Goal: Transaction & Acquisition: Download file/media

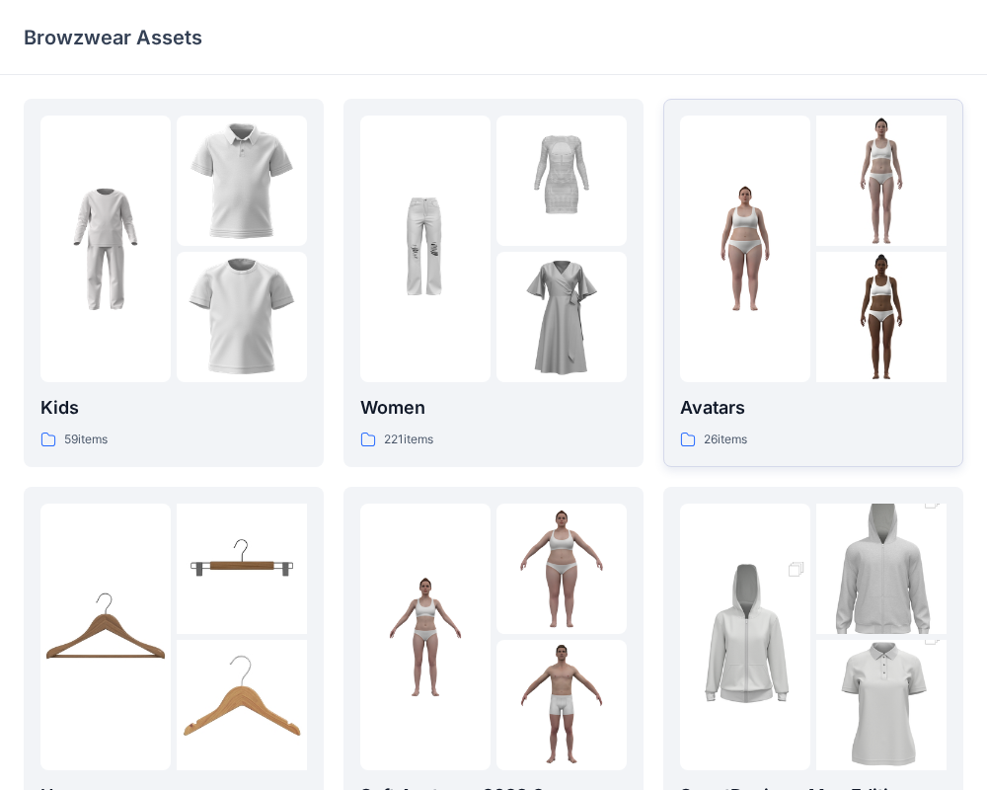
click at [782, 317] on div at bounding box center [745, 248] width 130 height 266
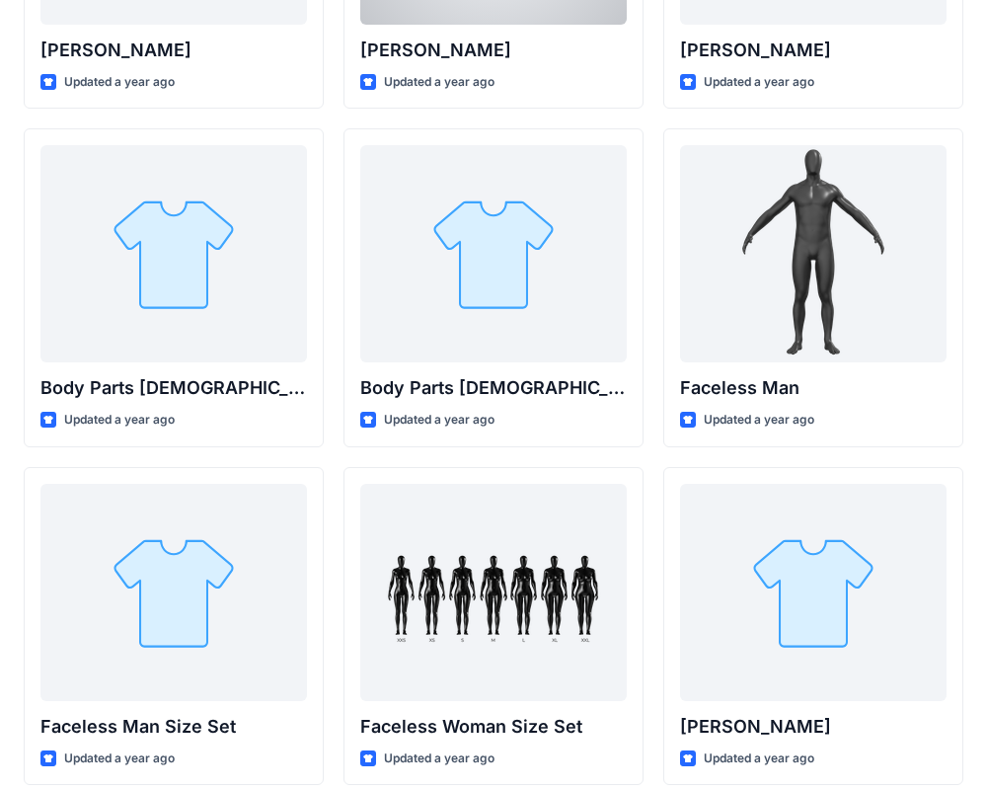
scroll to position [736, 0]
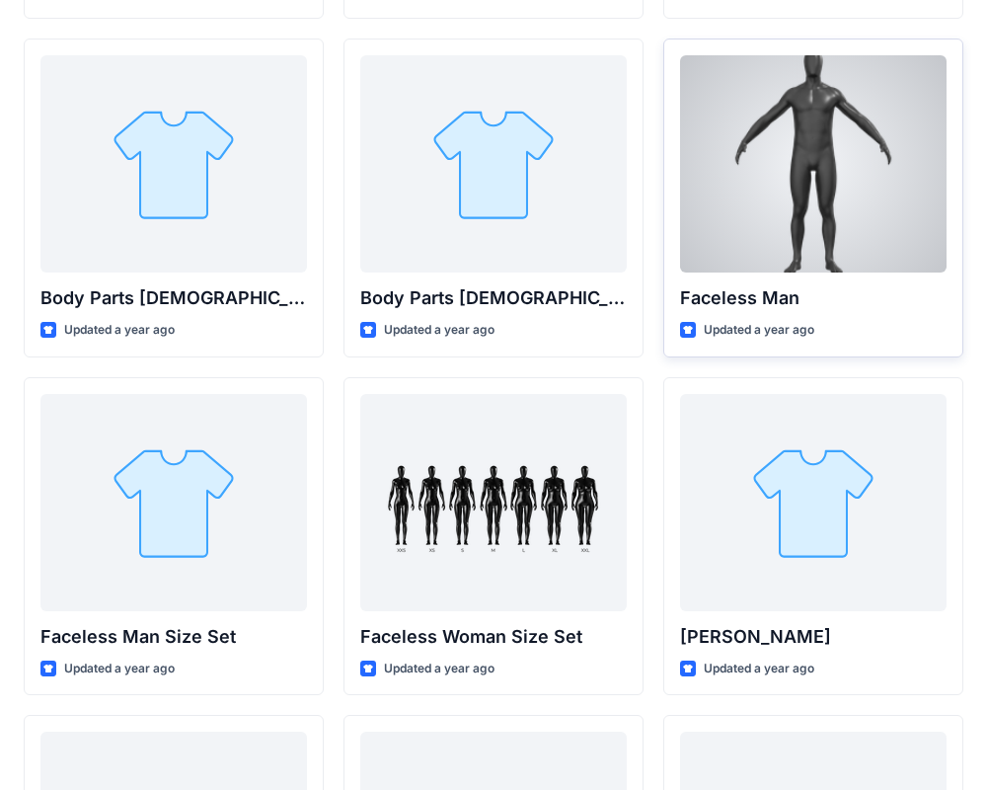
click at [824, 251] on div at bounding box center [813, 163] width 266 height 217
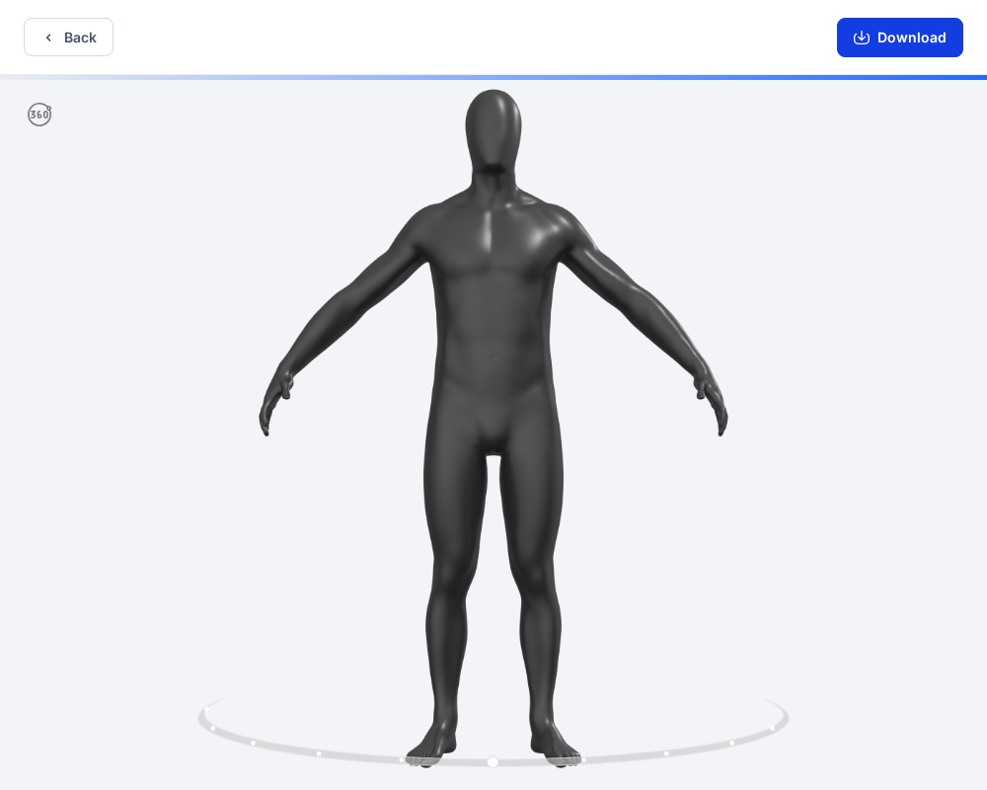
click at [902, 38] on button "Download" at bounding box center [900, 37] width 126 height 39
click at [905, 40] on button "Download" at bounding box center [900, 37] width 126 height 39
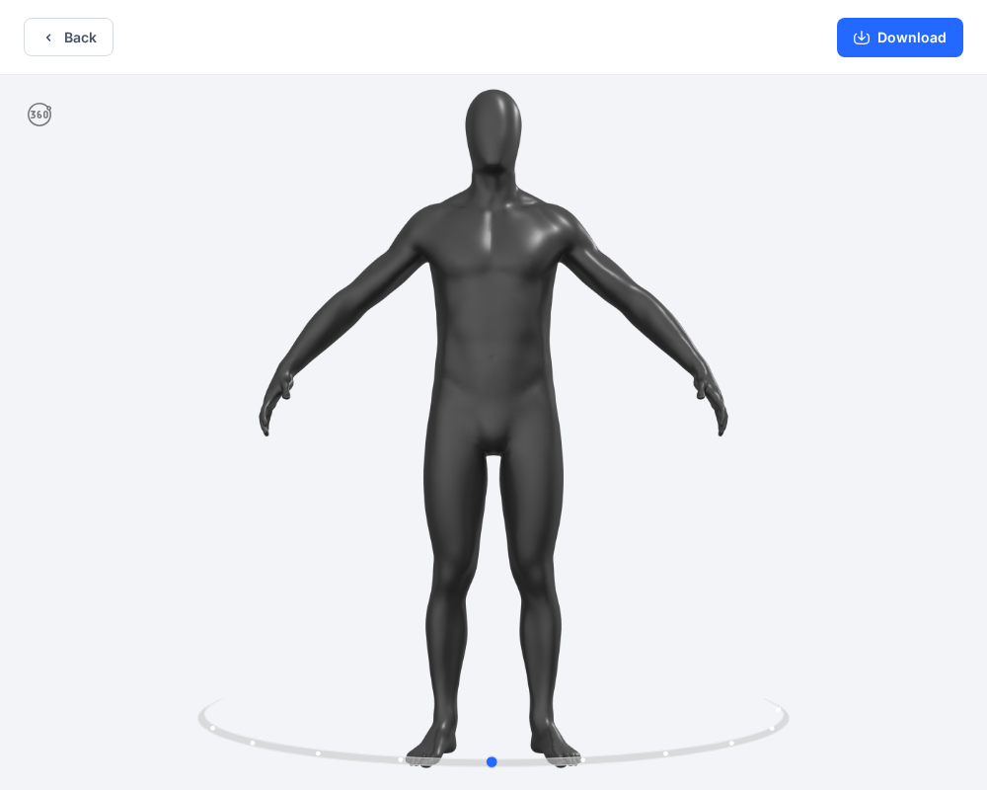
click at [620, 375] on div at bounding box center [493, 434] width 987 height 719
click at [888, 53] on button "Download" at bounding box center [900, 37] width 126 height 39
click at [908, 35] on button "Download" at bounding box center [900, 37] width 126 height 39
